Goal: Information Seeking & Learning: Check status

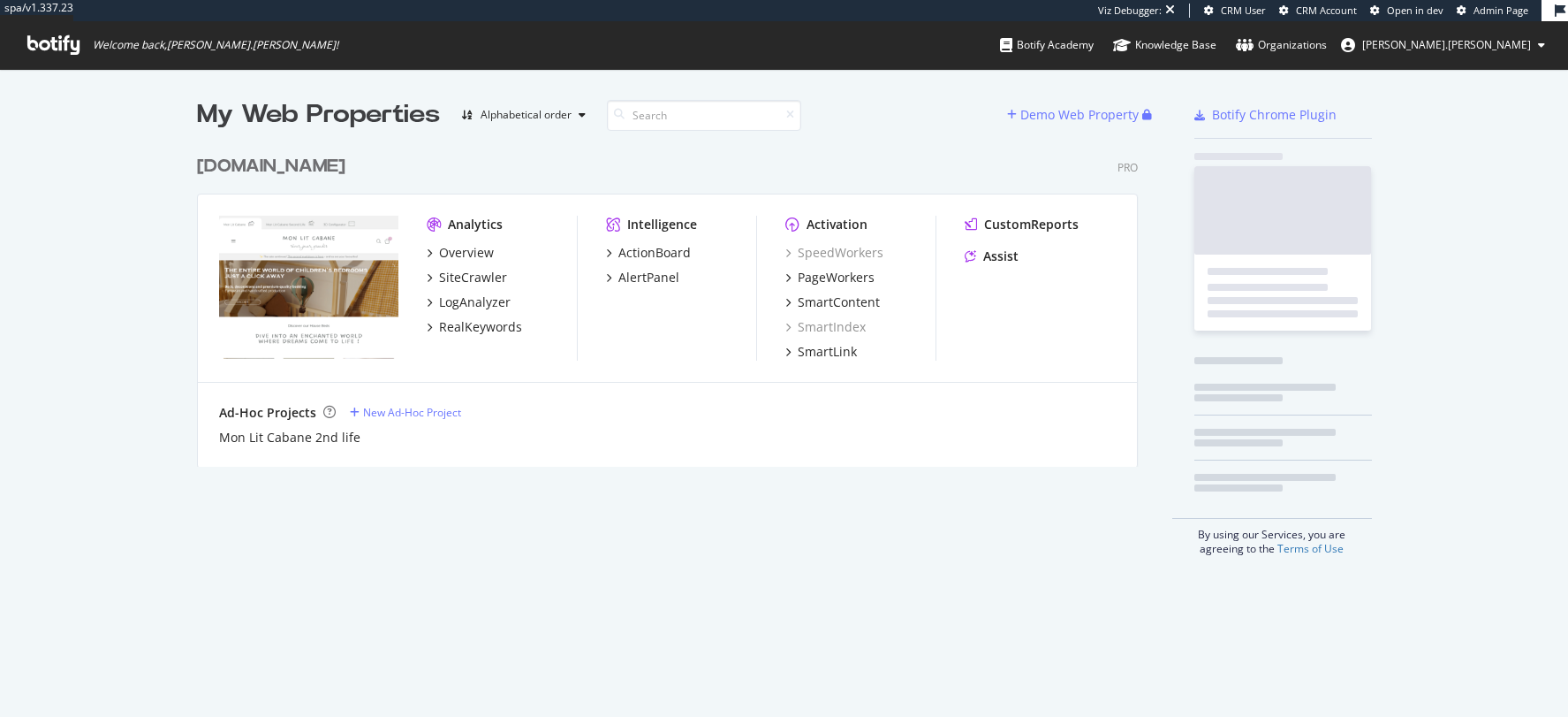
scroll to position [334, 954]
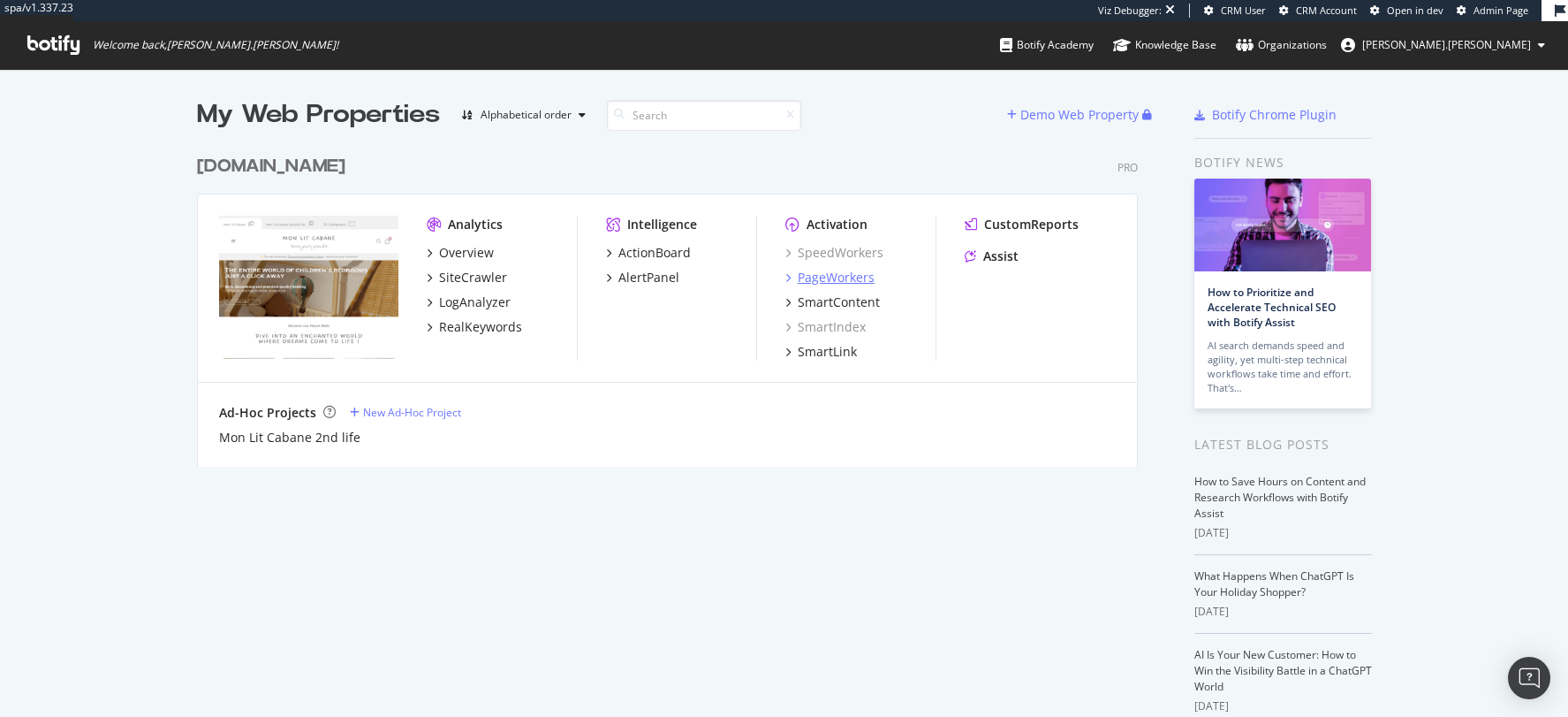
click at [821, 274] on div "PageWorkers" at bounding box center [836, 278] width 76 height 18
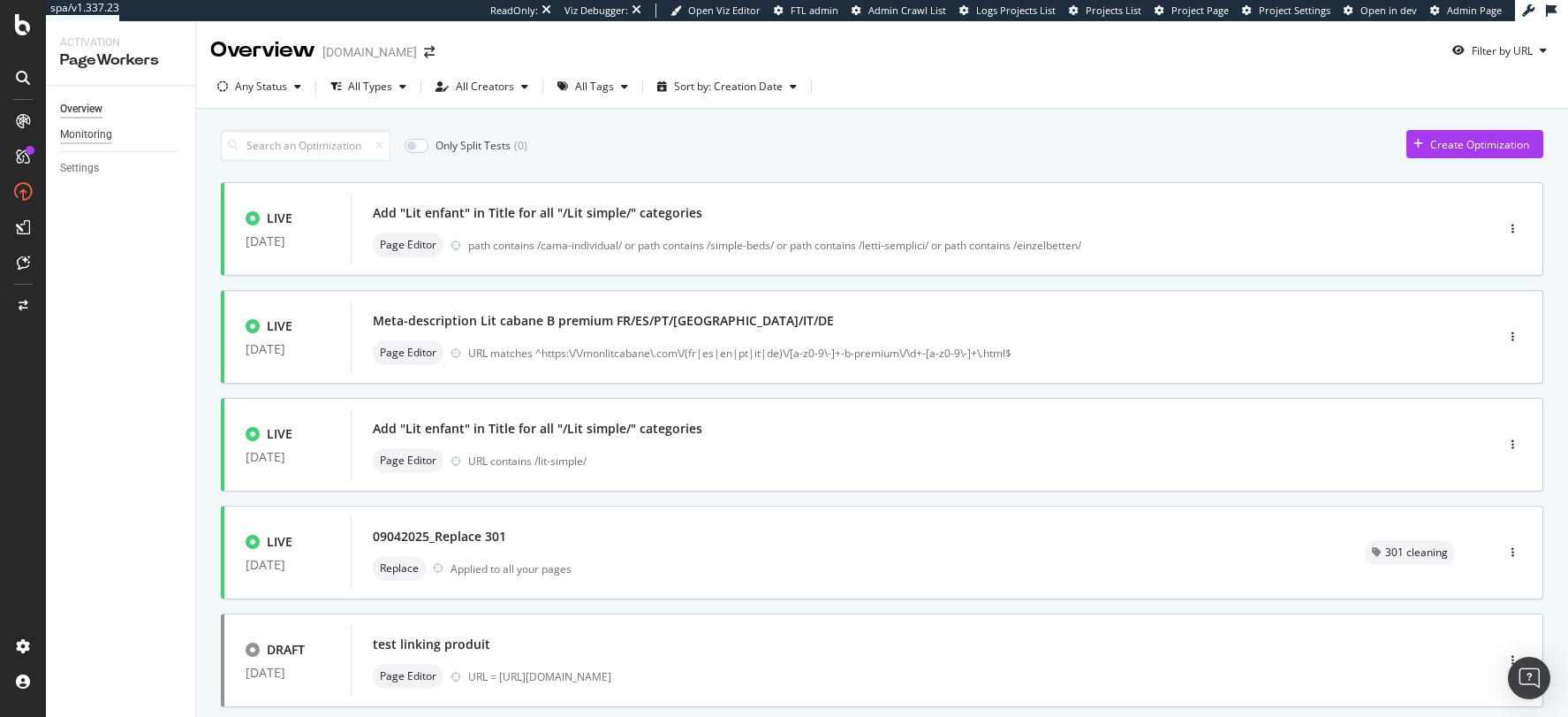
click at [79, 135] on div "Monitoring" at bounding box center [85, 134] width 52 height 19
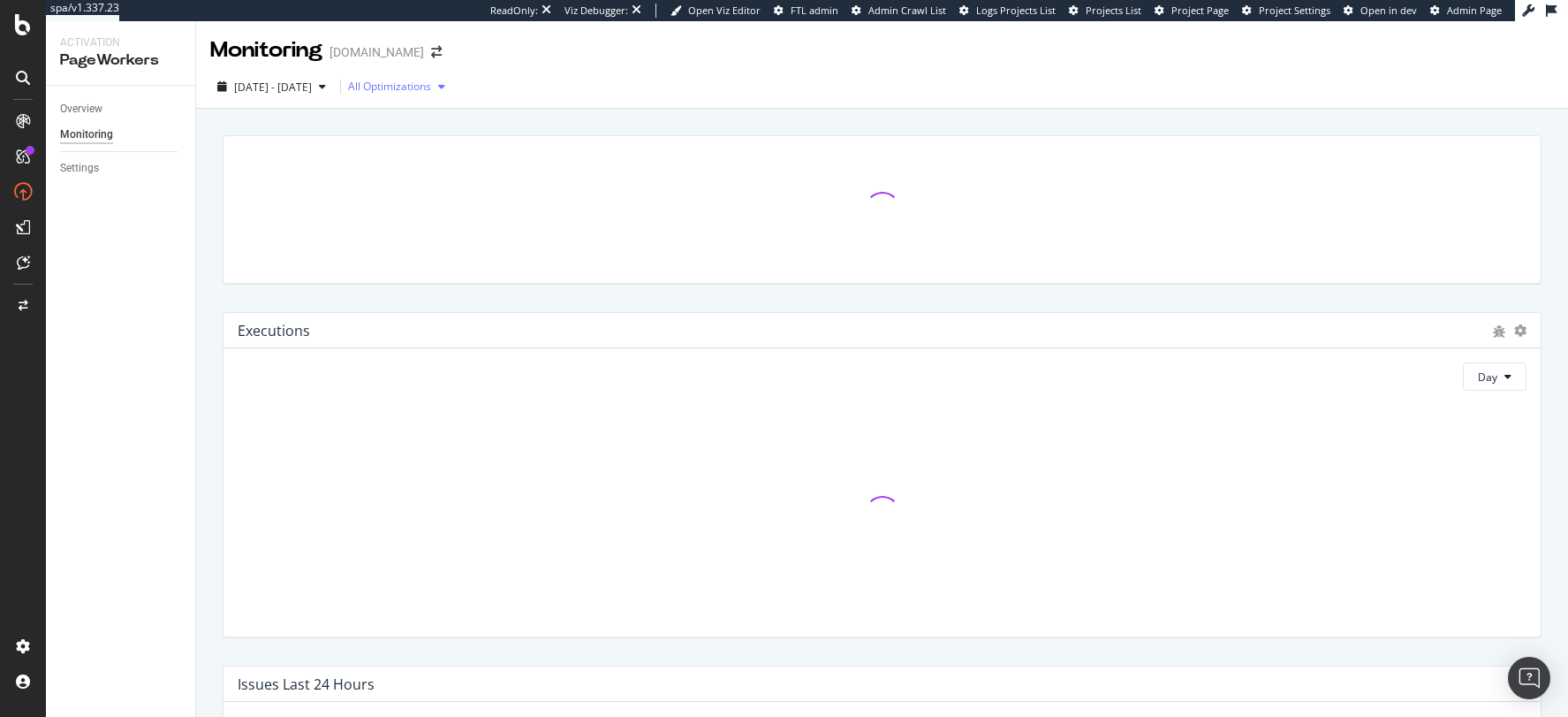
click at [452, 89] on div "button" at bounding box center [442, 86] width 22 height 11
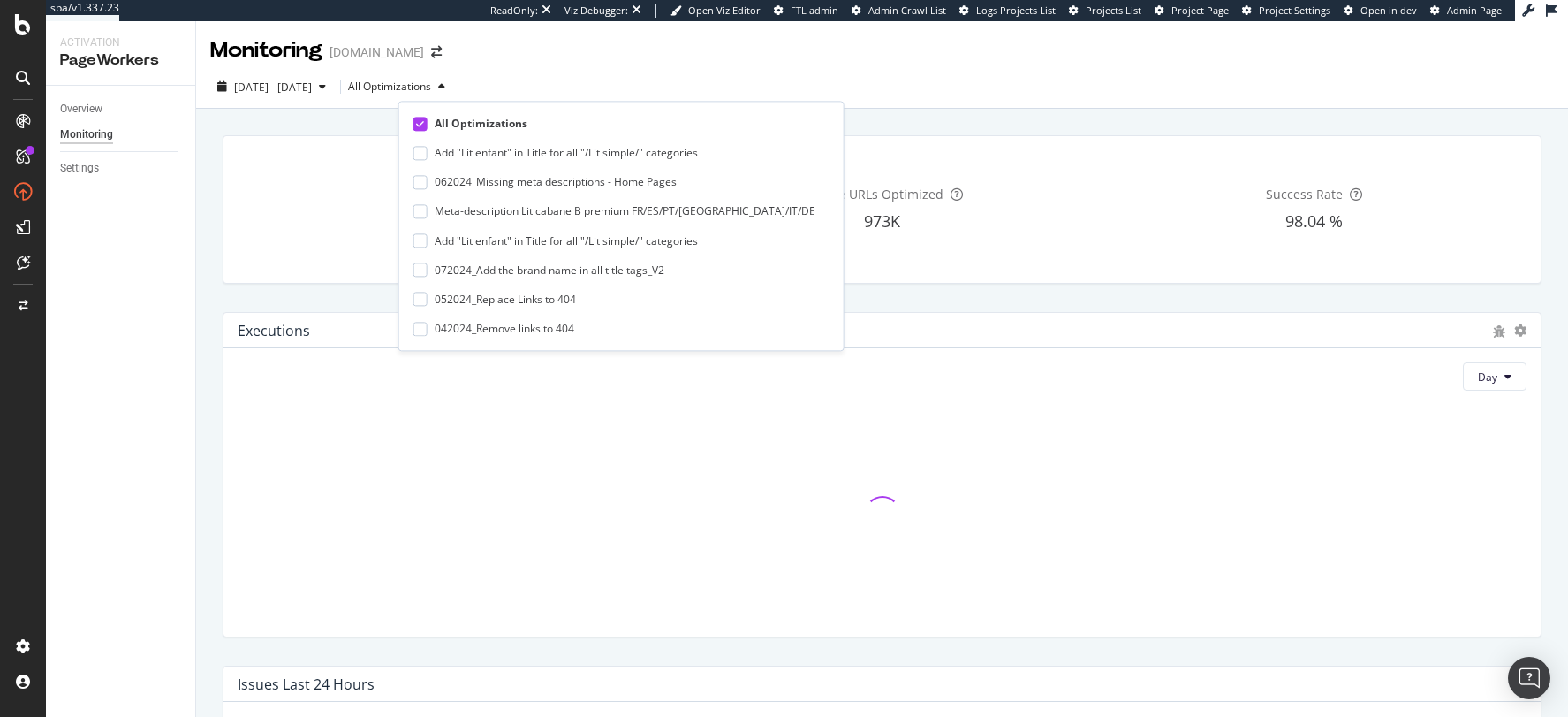
click at [602, 79] on div "[DATE] - [DATE] All Optimizations" at bounding box center [882, 90] width 1372 height 35
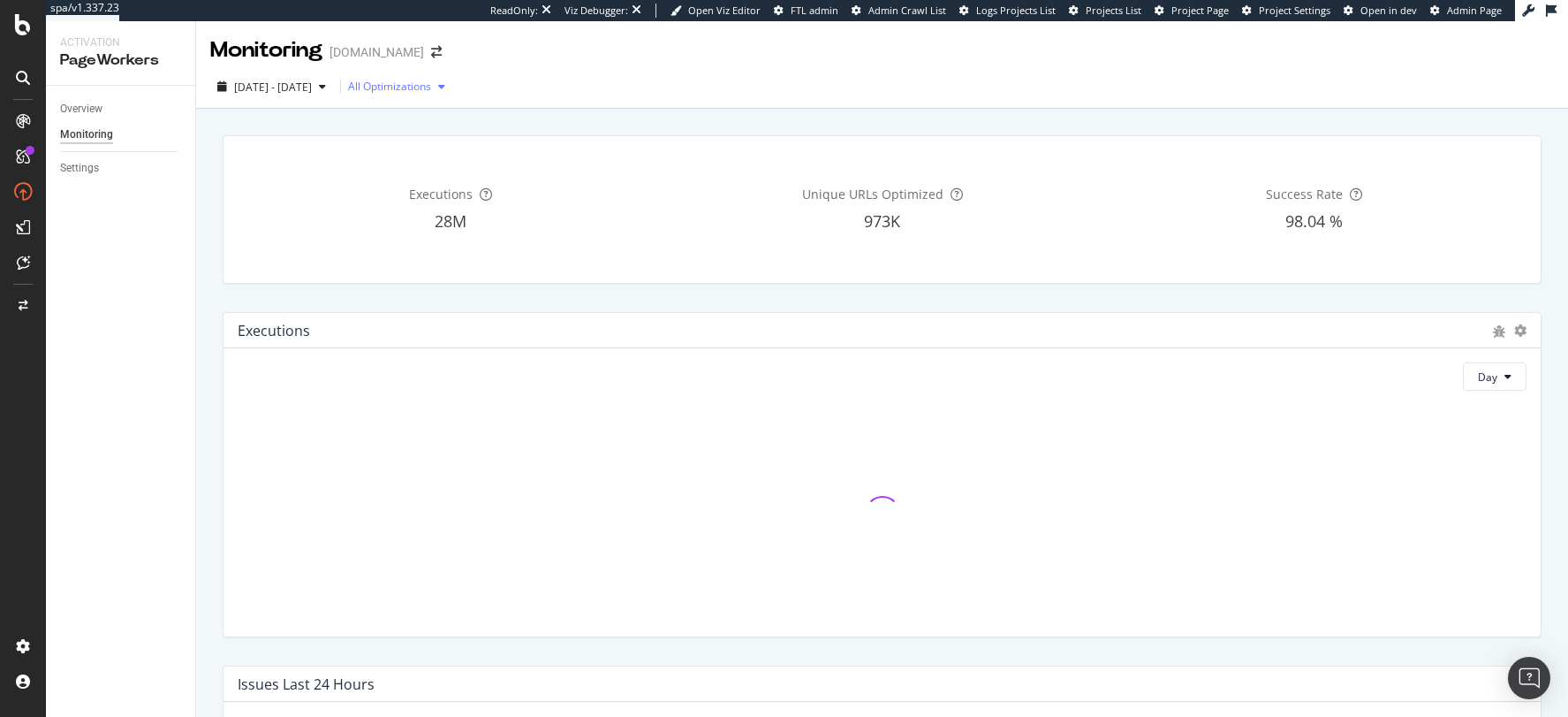
click at [431, 84] on div "All Optimizations" at bounding box center [389, 86] width 83 height 11
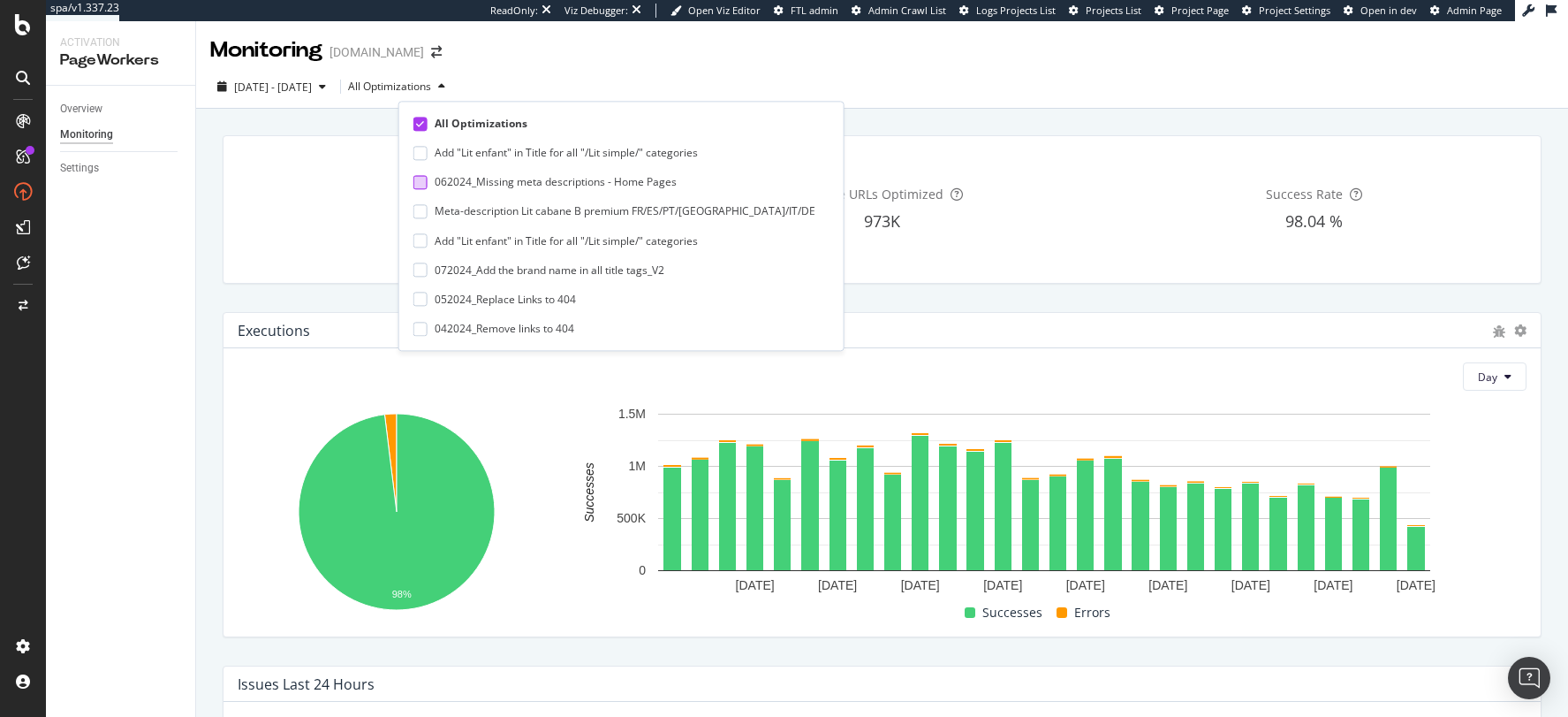
click at [533, 182] on div "062024_Missing meta descriptions - Home Pages" at bounding box center [555, 181] width 242 height 15
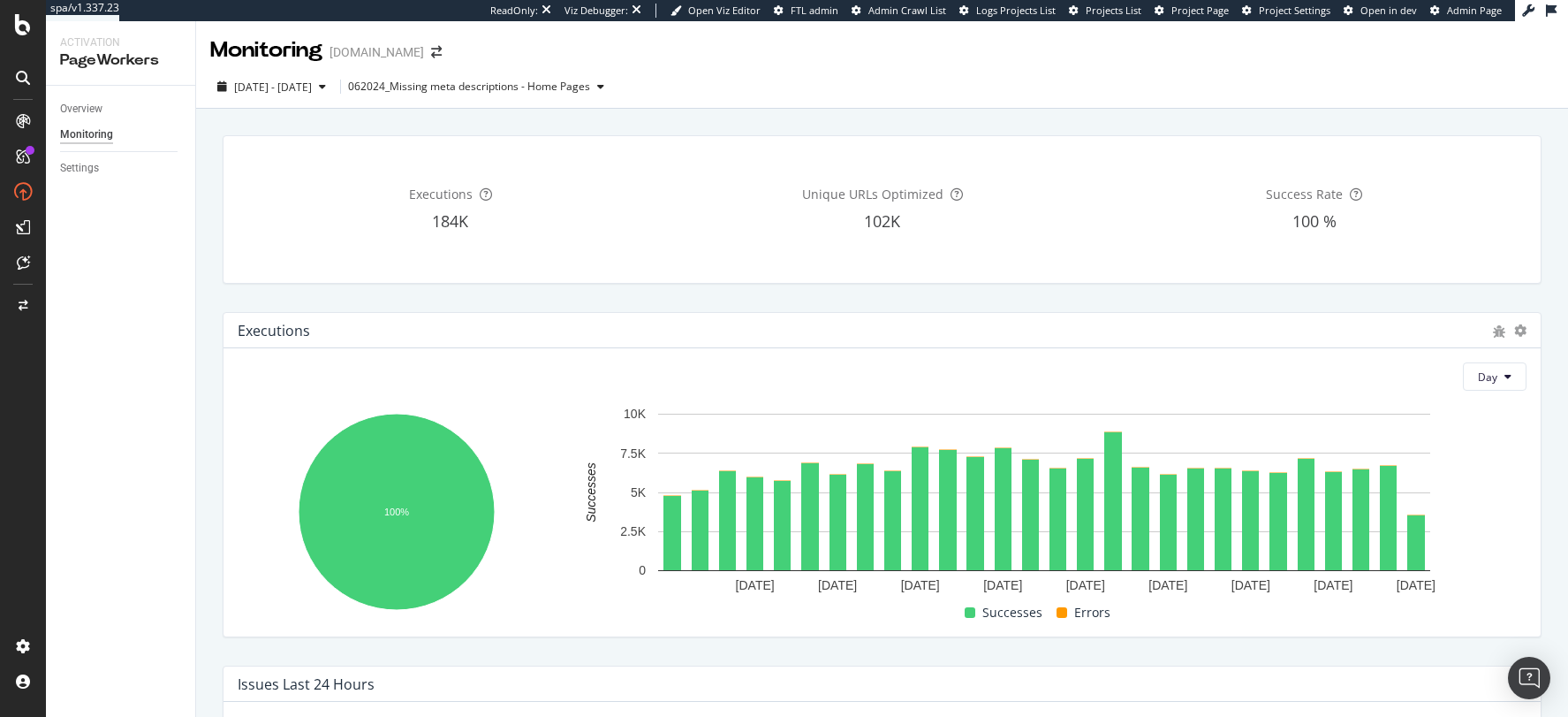
click at [1286, 97] on div "[DATE] - [DATE] 062024_Missing meta descriptions - Home Pages" at bounding box center [882, 90] width 1372 height 35
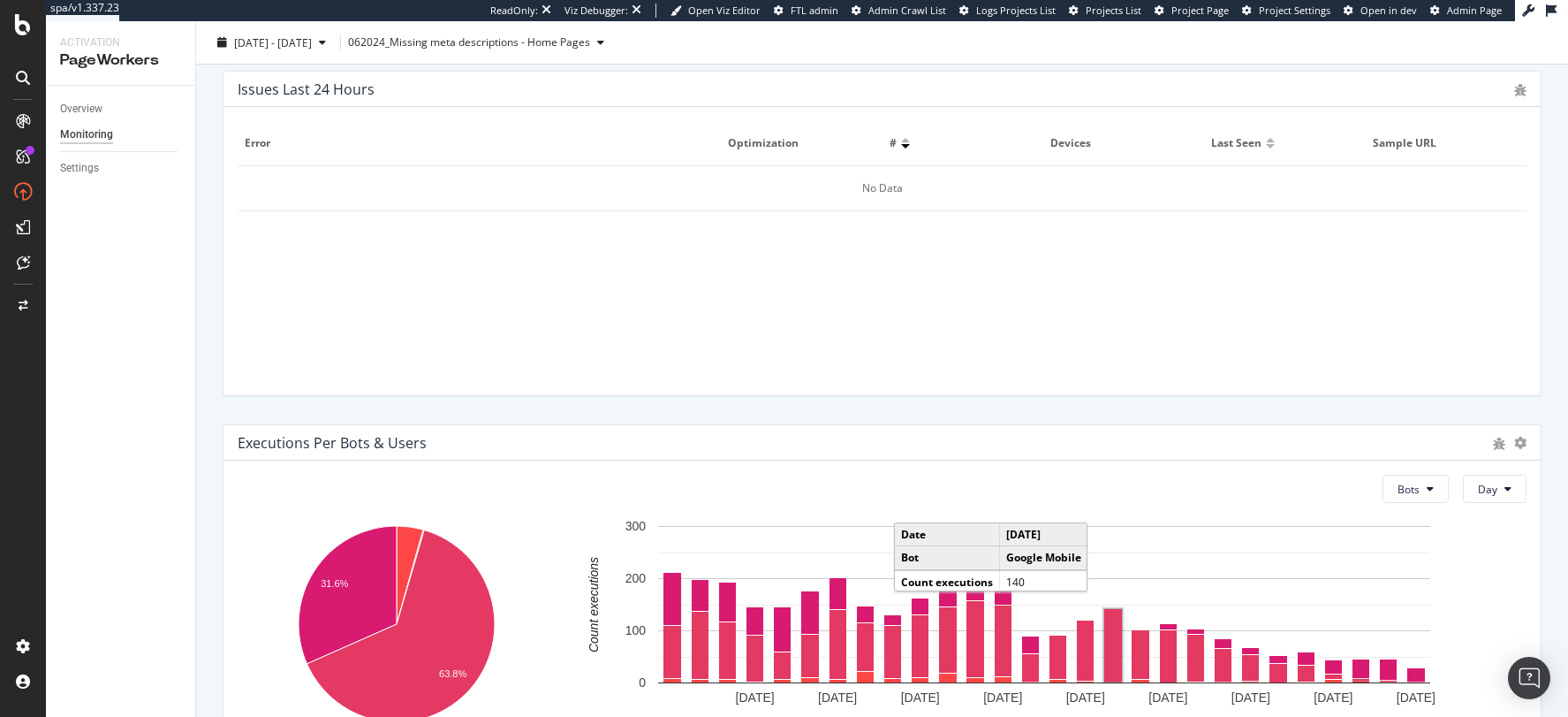
scroll to position [702, 0]
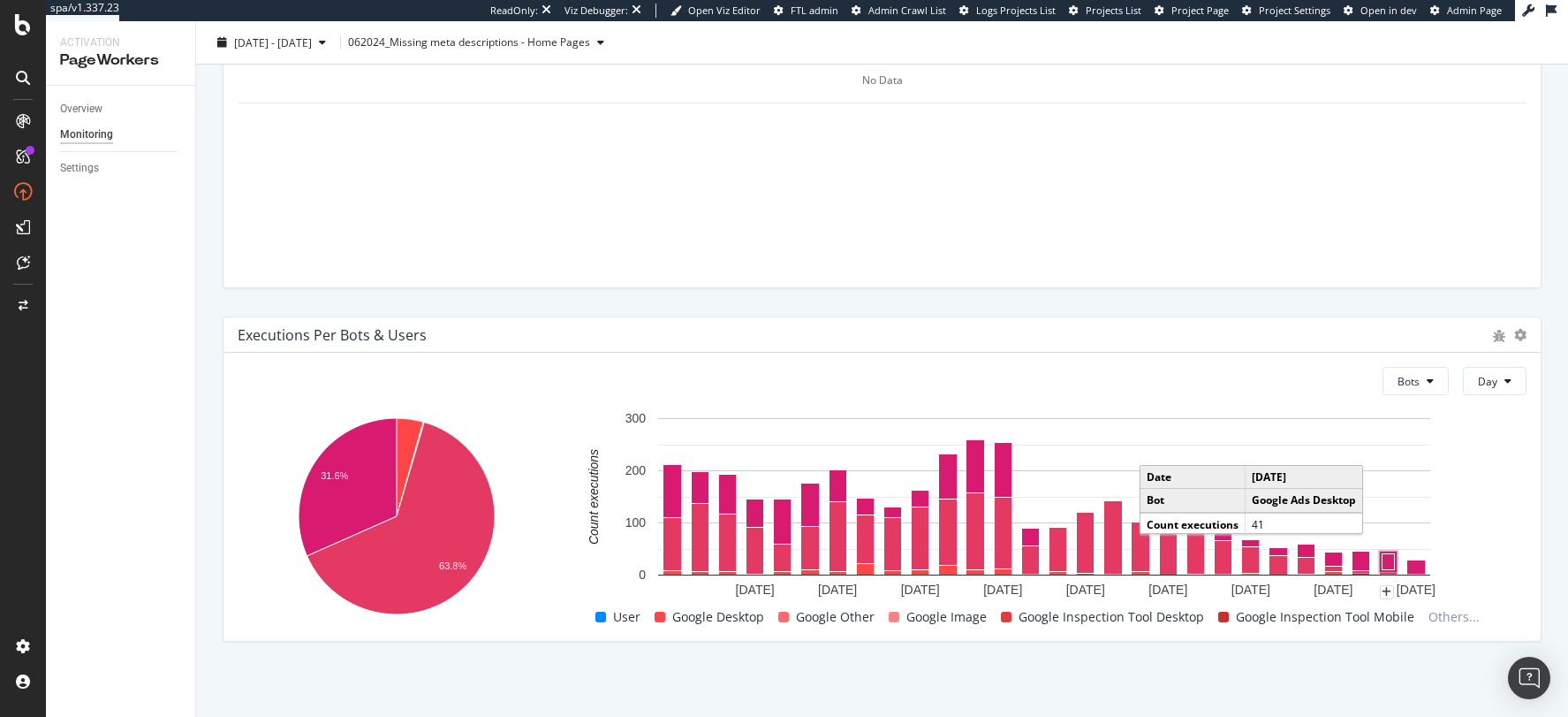
click at [1384, 564] on rect "A chart." at bounding box center [1389, 562] width 13 height 16
